Goal: Transaction & Acquisition: Book appointment/travel/reservation

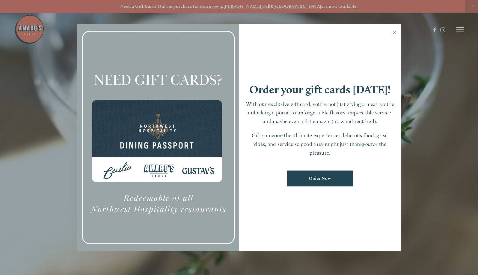
click at [394, 31] on link "Close" at bounding box center [395, 33] width 12 height 17
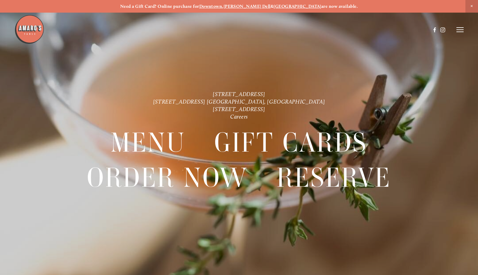
click at [462, 32] on line at bounding box center [460, 32] width 7 height 0
click at [422, 29] on span "Reserve" at bounding box center [423, 29] width 14 height 5
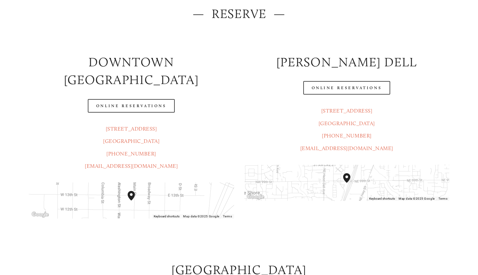
scroll to position [90, 0]
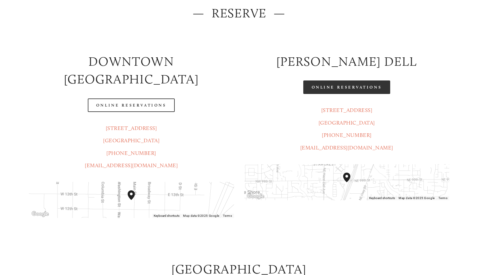
click at [348, 86] on link "Online Reservations" at bounding box center [347, 86] width 87 height 13
